Goal: Information Seeking & Learning: Learn about a topic

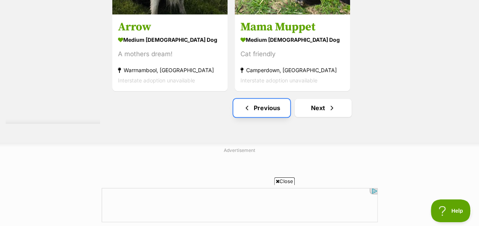
click at [249, 103] on span "Previous page" at bounding box center [247, 107] width 8 height 9
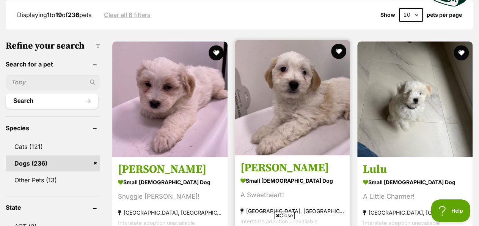
scroll to position [240, 0]
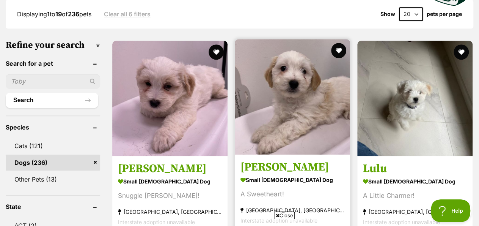
click at [283, 60] on img at bounding box center [292, 96] width 115 height 115
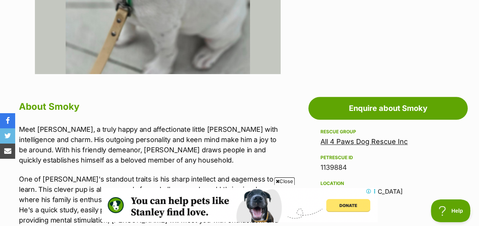
click at [278, 179] on icon at bounding box center [278, 181] width 4 height 5
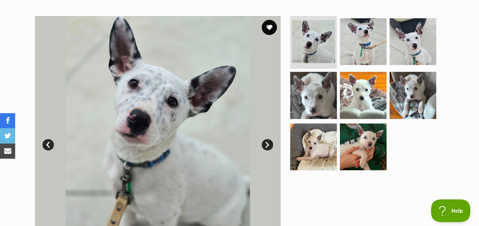
scroll to position [133, 0]
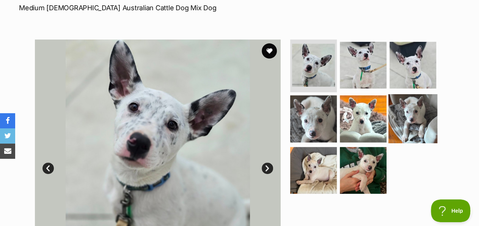
click at [408, 103] on img at bounding box center [412, 118] width 49 height 49
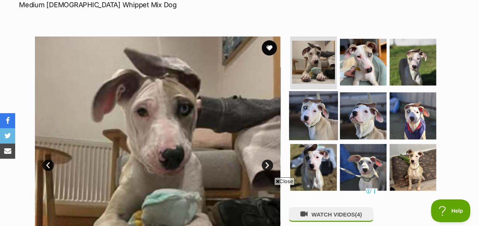
scroll to position [134, 0]
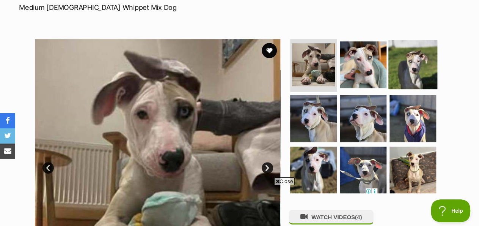
click at [409, 63] on img at bounding box center [412, 64] width 49 height 49
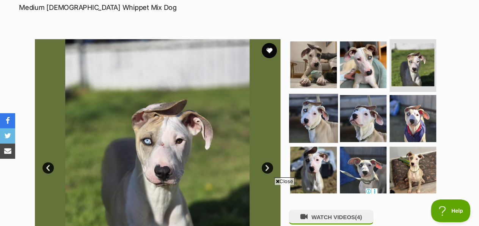
click at [311, 107] on img at bounding box center [313, 118] width 49 height 49
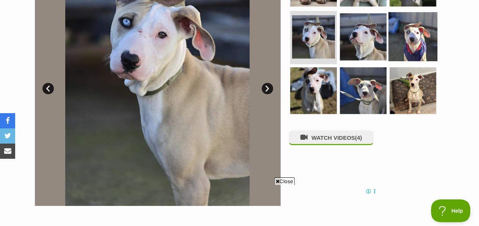
scroll to position [225, 0]
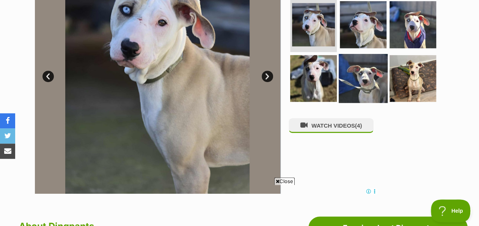
click at [351, 55] on img at bounding box center [363, 78] width 49 height 49
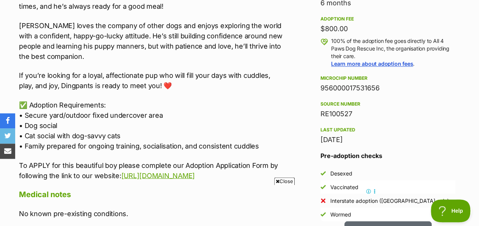
scroll to position [571, 0]
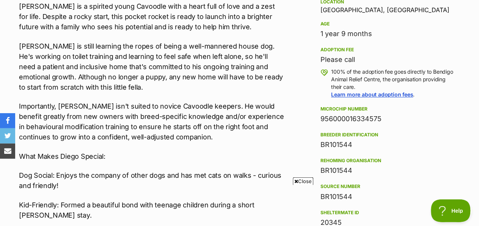
scroll to position [529, 0]
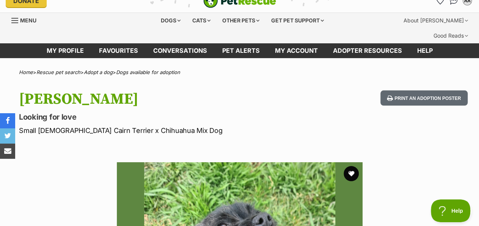
scroll to position [11, 0]
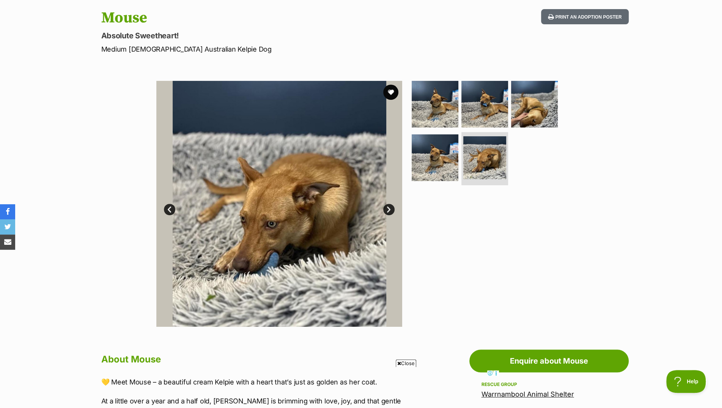
scroll to position [77, 0]
